Goal: Task Accomplishment & Management: Use online tool/utility

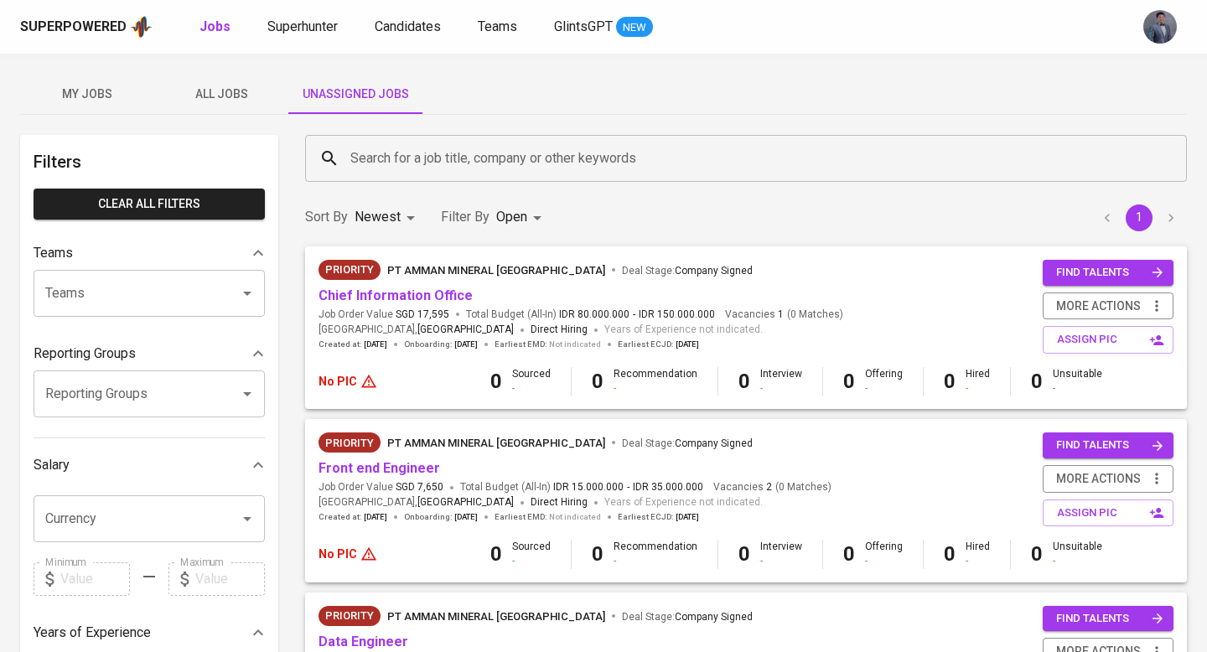
click at [355, 106] on button "Unassigned Jobs" at bounding box center [355, 94] width 134 height 40
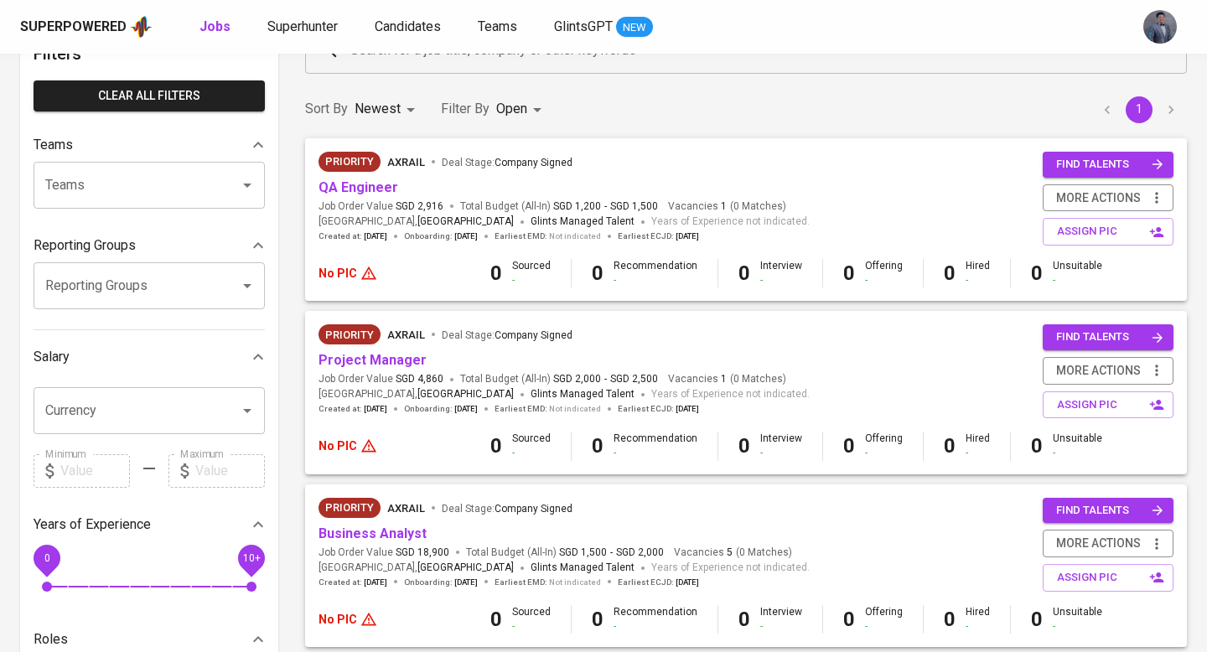
scroll to position [110, 0]
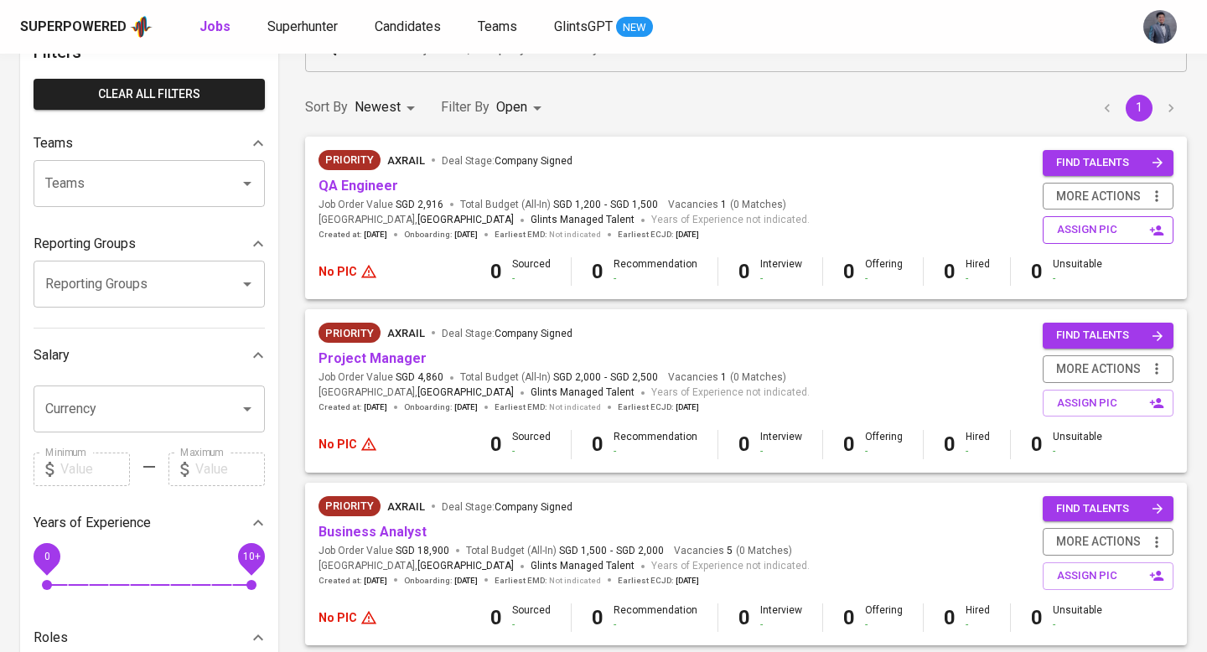
click at [1086, 232] on span "assign pic" at bounding box center [1110, 229] width 106 height 19
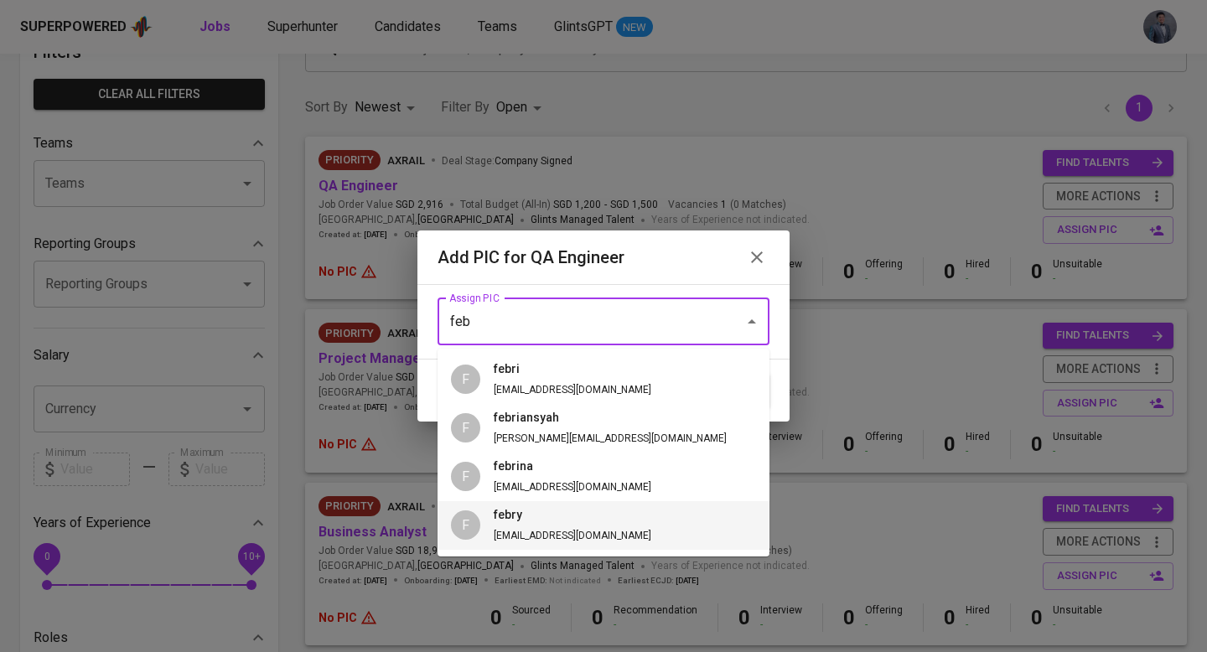
click at [548, 540] on span "[EMAIL_ADDRESS][DOMAIN_NAME]" at bounding box center [573, 536] width 158 height 12
type input "febry"
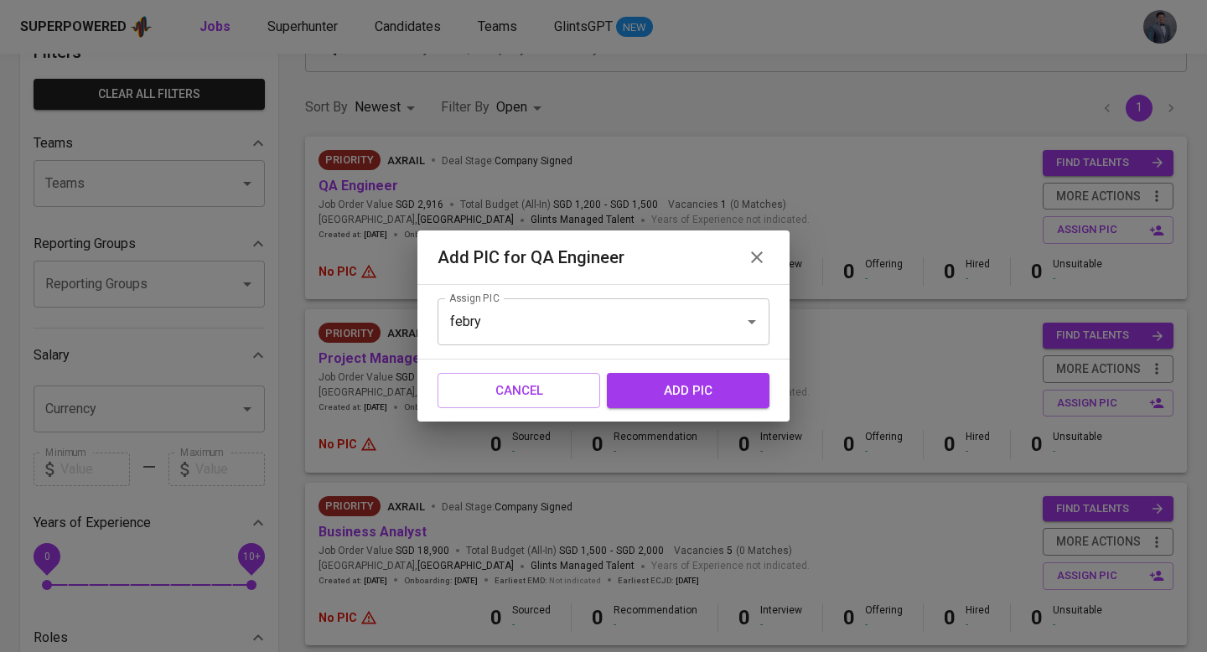
click at [670, 391] on span "add pic" at bounding box center [688, 391] width 126 height 22
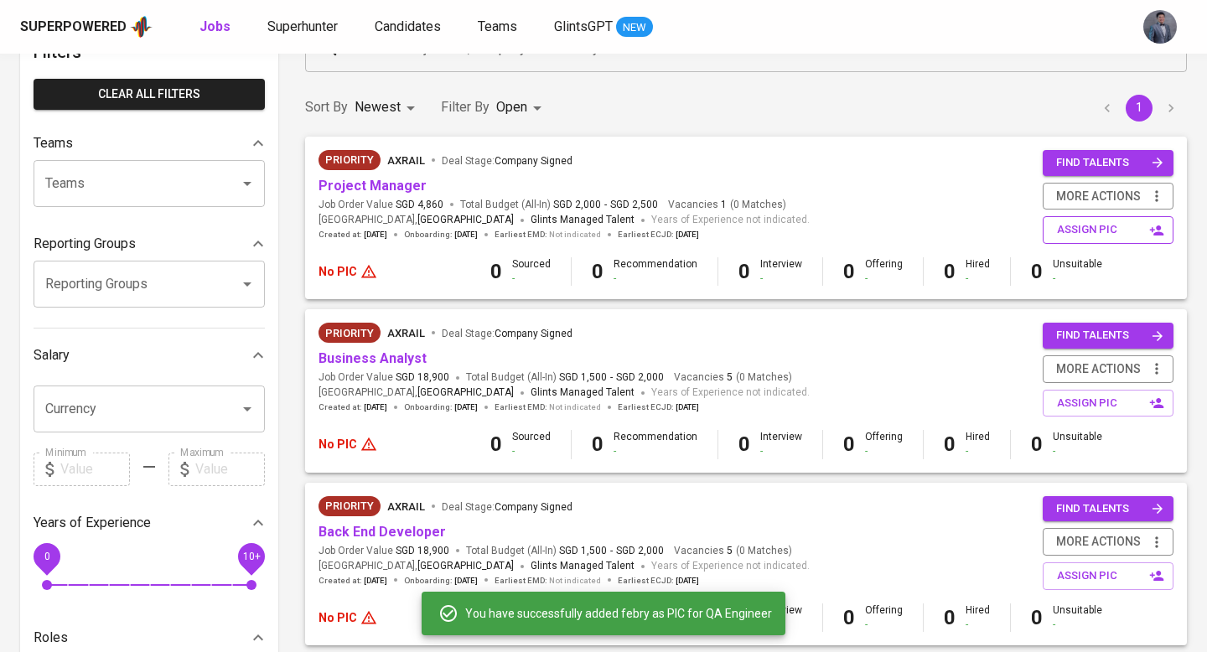
click at [1123, 234] on span "assign pic" at bounding box center [1110, 229] width 106 height 19
